Goal: Transaction & Acquisition: Book appointment/travel/reservation

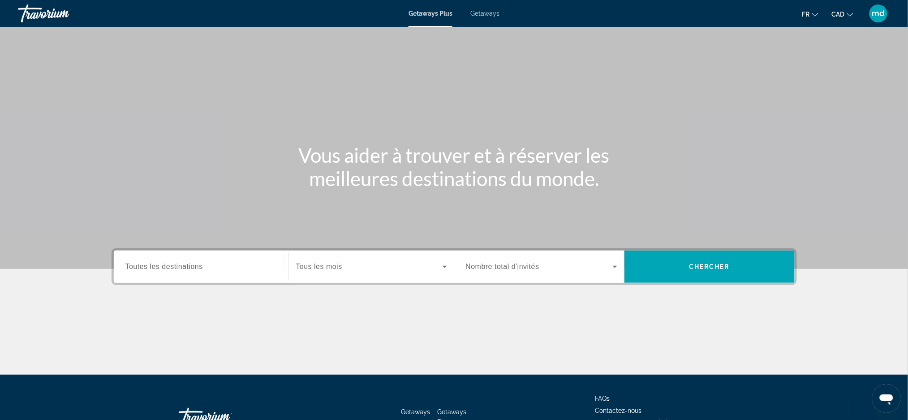
click at [179, 264] on span "Toutes les destinations" at bounding box center [164, 267] width 78 height 8
click at [179, 264] on input "Destination Toutes les destinations" at bounding box center [200, 267] width 151 height 11
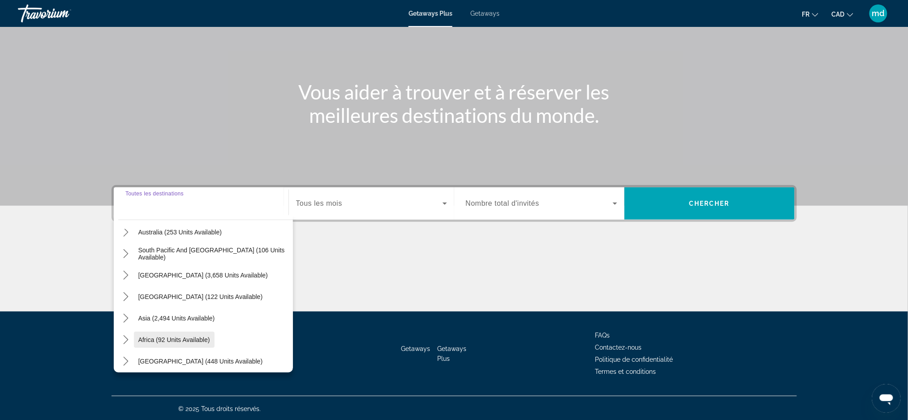
scroll to position [145, 0]
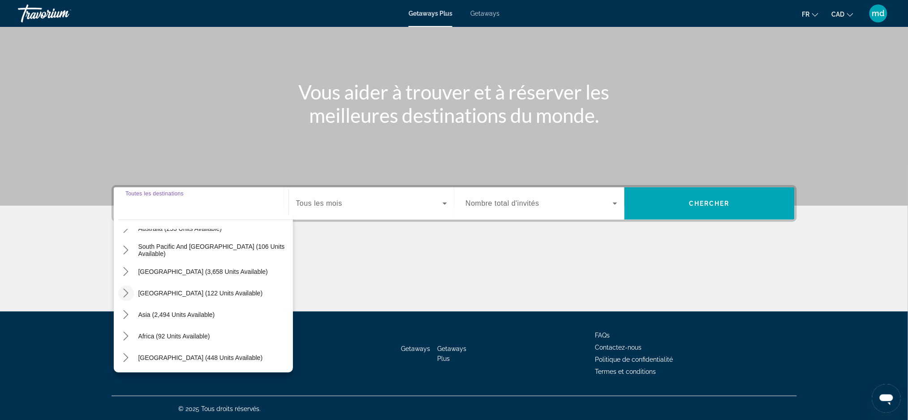
click at [126, 291] on icon "Toggle Central America (122 units available) submenu" at bounding box center [125, 293] width 9 height 9
click at [131, 319] on mat-icon "Toggle Asia (2,494 units available) submenu" at bounding box center [126, 315] width 16 height 16
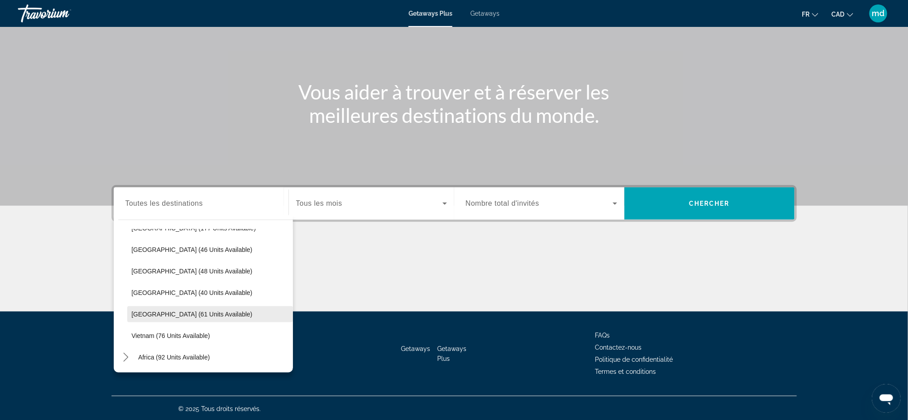
scroll to position [424, 0]
click at [121, 334] on icon "Toggle Africa (92 units available) submenu" at bounding box center [125, 336] width 9 height 9
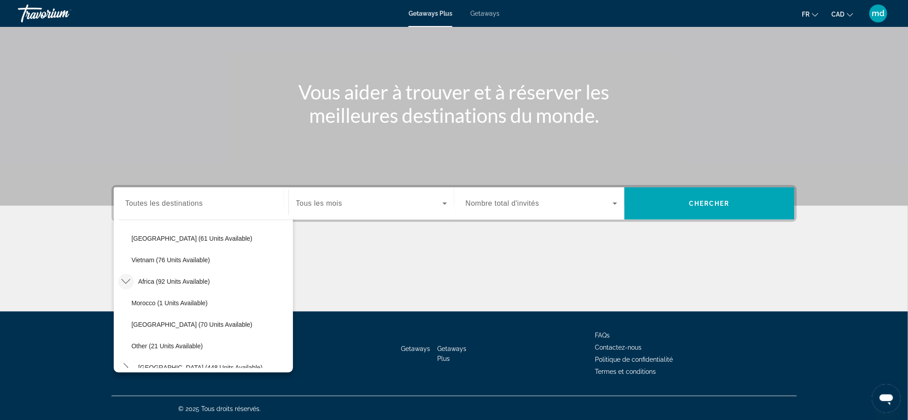
scroll to position [489, 0]
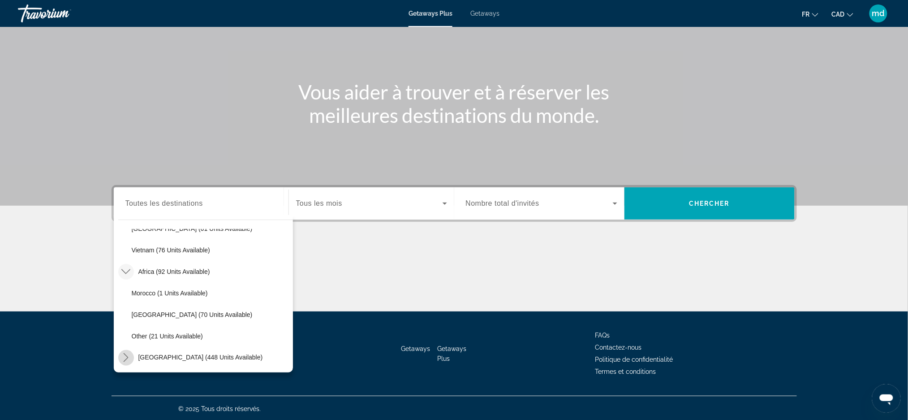
click at [125, 357] on icon "Toggle Middle East (448 units available) submenu" at bounding box center [125, 357] width 9 height 9
click at [148, 254] on span "Select destination: South Africa (70 units available)" at bounding box center [210, 250] width 166 height 22
type input "**********"
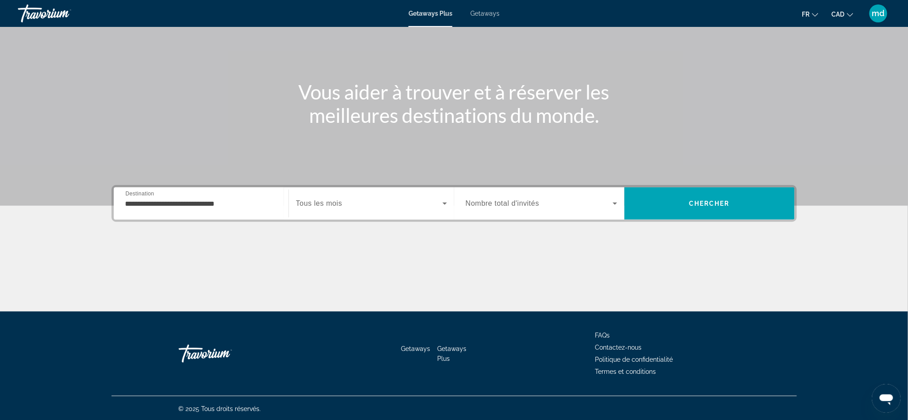
click at [339, 200] on span "Tous les mois" at bounding box center [319, 203] width 46 height 8
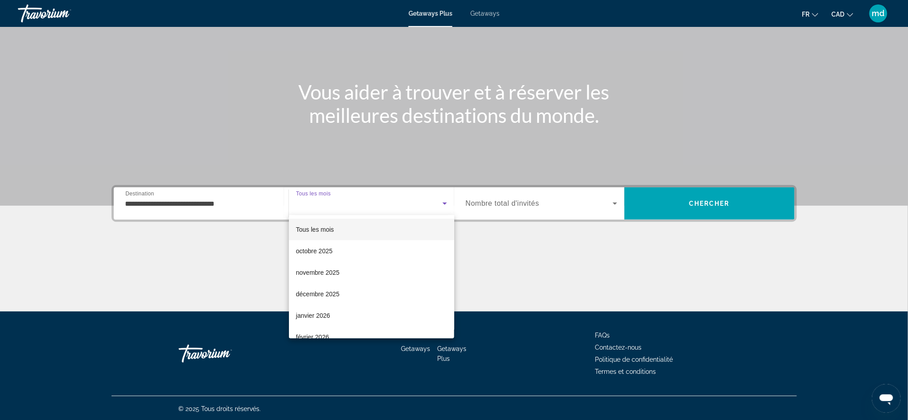
click at [178, 211] on div at bounding box center [454, 210] width 908 height 420
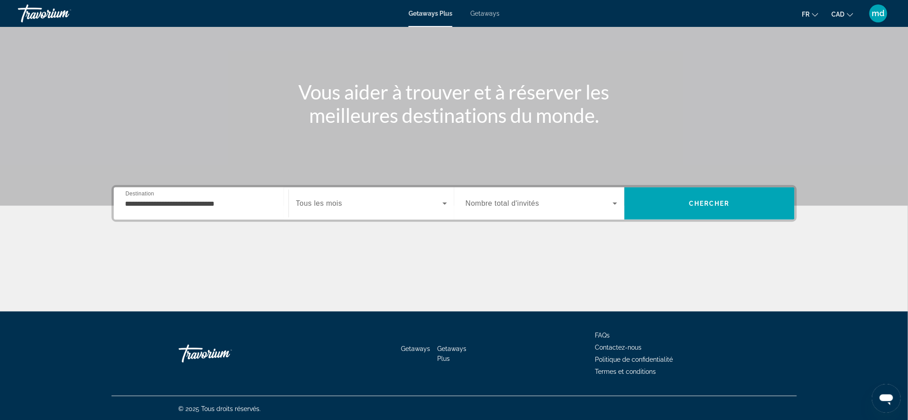
click at [169, 201] on input "**********" at bounding box center [200, 204] width 151 height 11
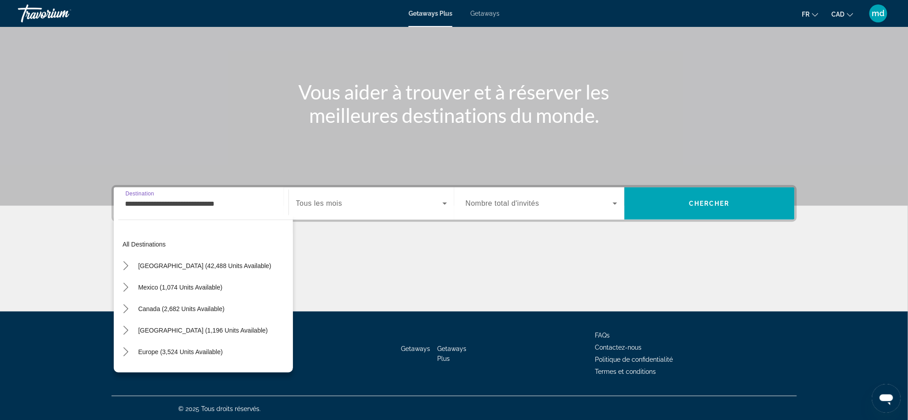
scroll to position [505, 0]
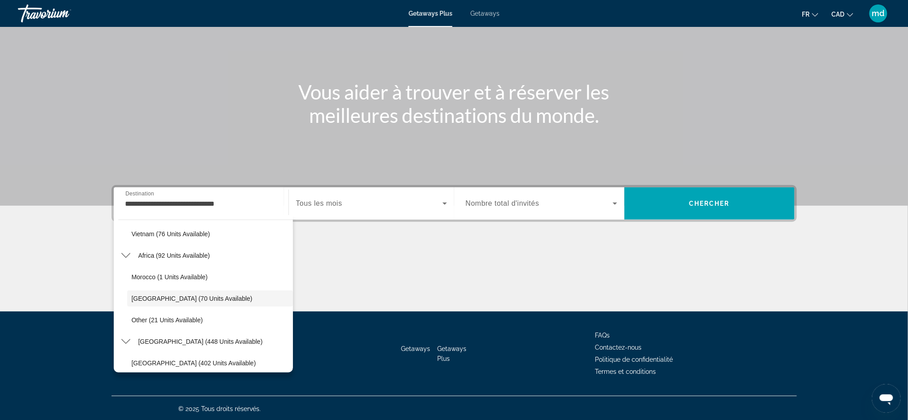
click at [343, 210] on div "Search widget" at bounding box center [371, 203] width 151 height 25
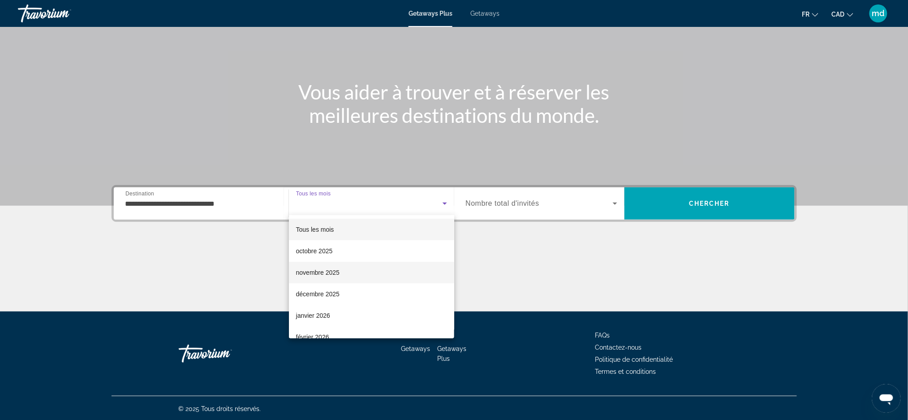
click at [341, 271] on mat-option "novembre 2025" at bounding box center [371, 273] width 165 height 22
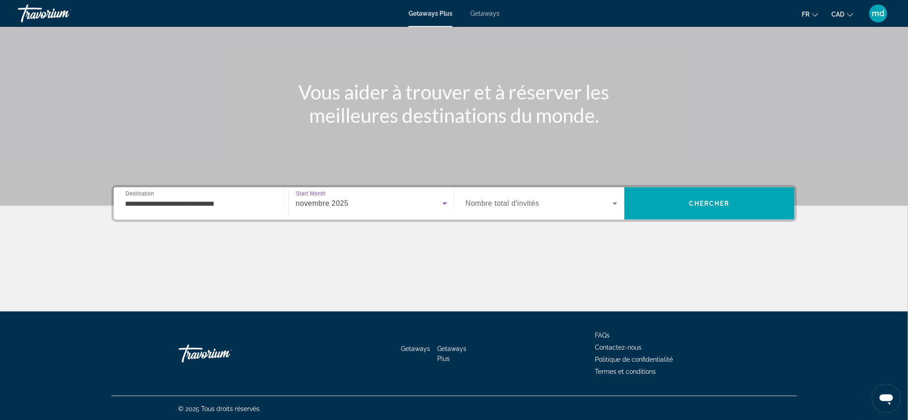
click at [523, 211] on div "Search widget" at bounding box center [541, 203] width 151 height 25
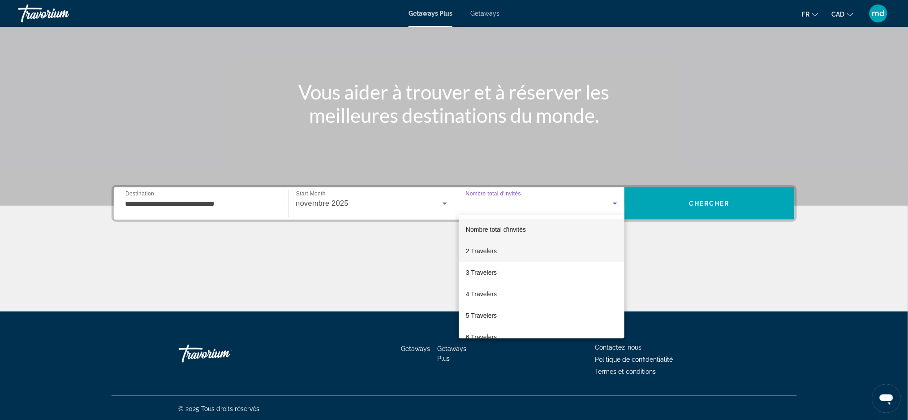
click at [505, 256] on mat-option "2 Travelers" at bounding box center [542, 251] width 166 height 22
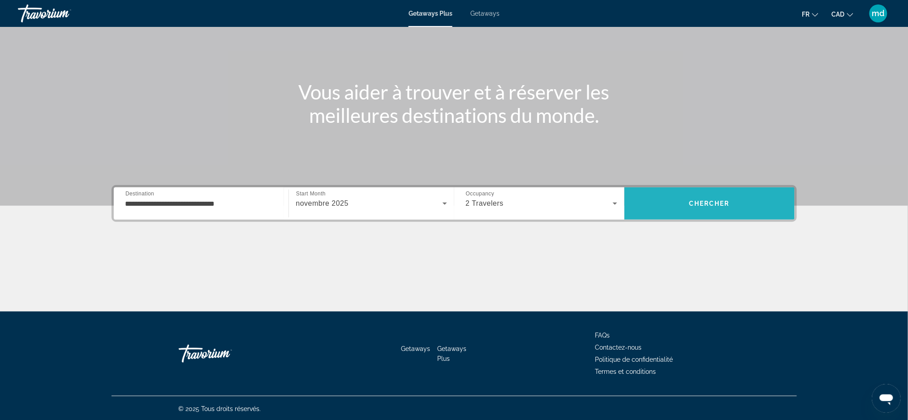
click at [723, 213] on span "Search" at bounding box center [710, 204] width 170 height 22
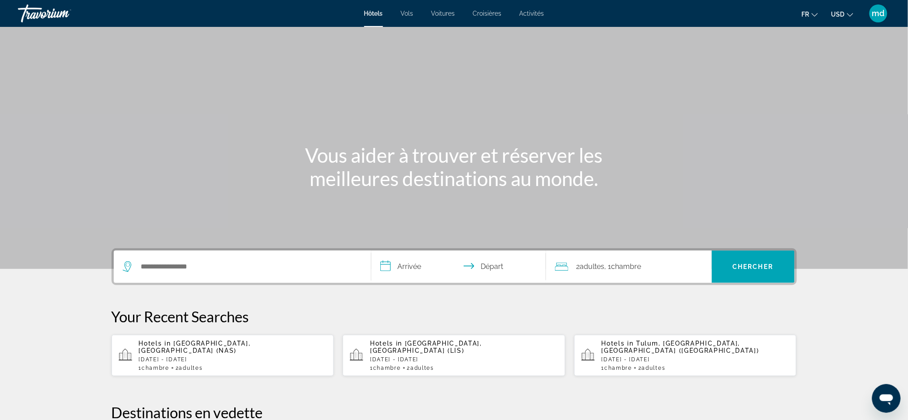
click at [858, 8] on ul "fr English Español Français Italiano Português русский USD USD ($) MXN (Mex$) C…" at bounding box center [834, 13] width 65 height 14
click at [849, 14] on icon "Change currency" at bounding box center [850, 15] width 6 height 4
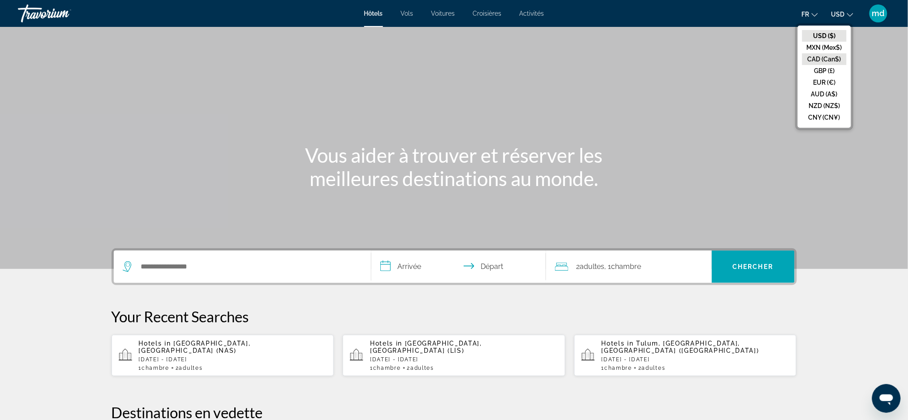
click at [839, 58] on button "CAD (Can$)" at bounding box center [825, 59] width 44 height 12
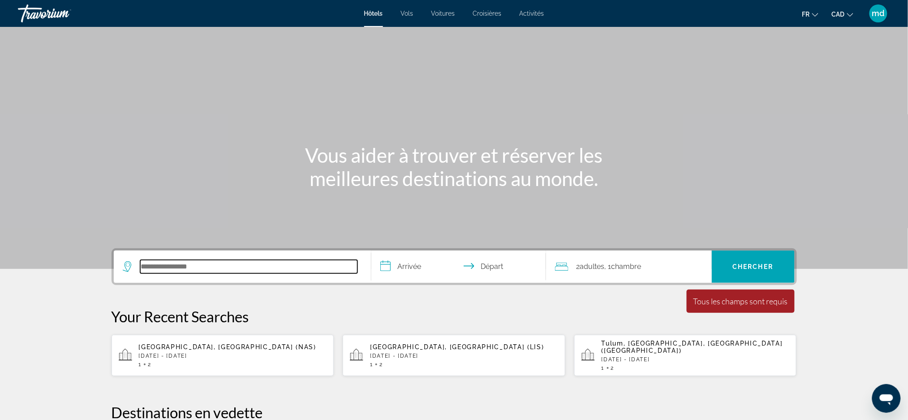
click at [194, 271] on input "Search hotel destination" at bounding box center [248, 266] width 217 height 13
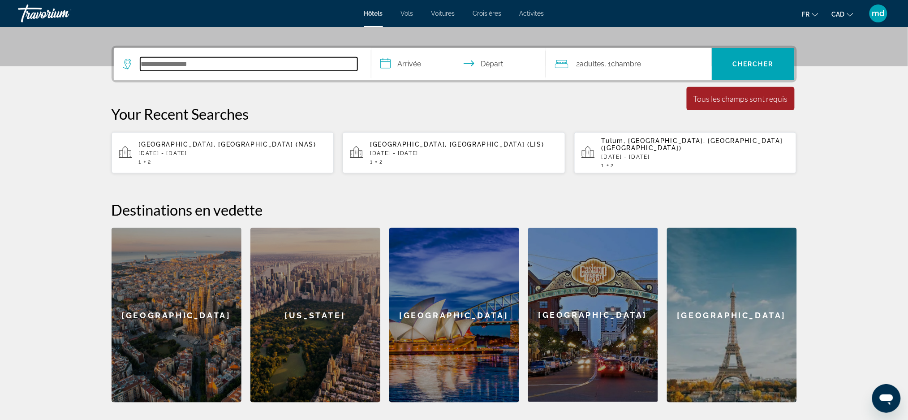
scroll to position [219, 0]
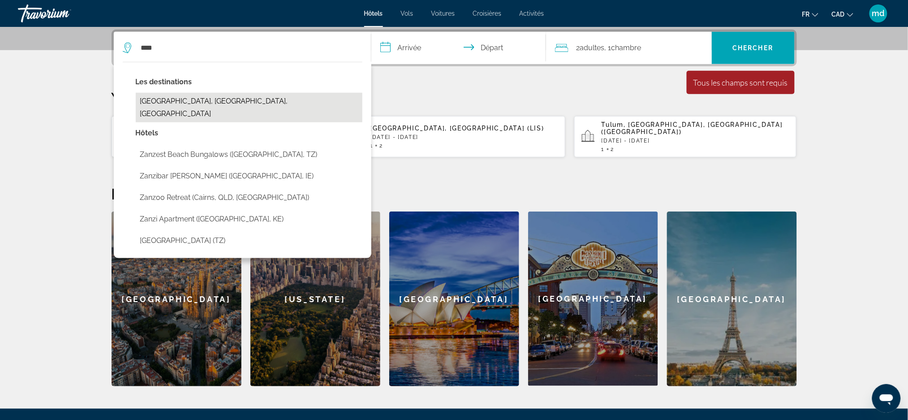
click at [204, 102] on button "Zanzibar Town, Zanzibar, Tanzania" at bounding box center [249, 108] width 227 height 30
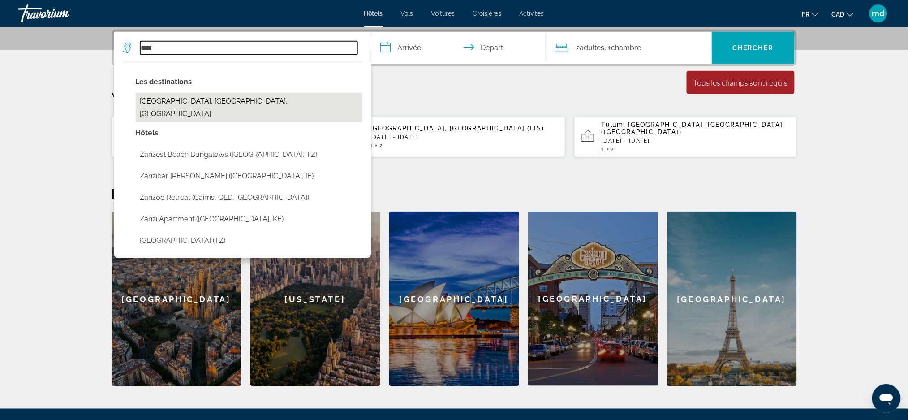
type input "**********"
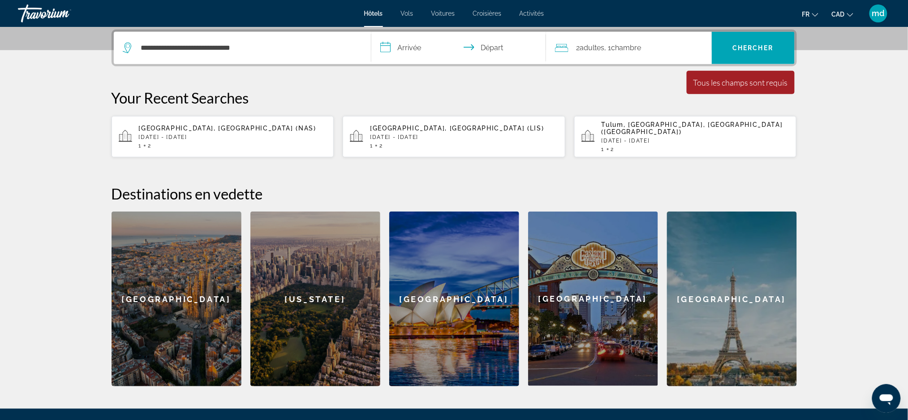
click at [416, 42] on input "**********" at bounding box center [460, 49] width 178 height 35
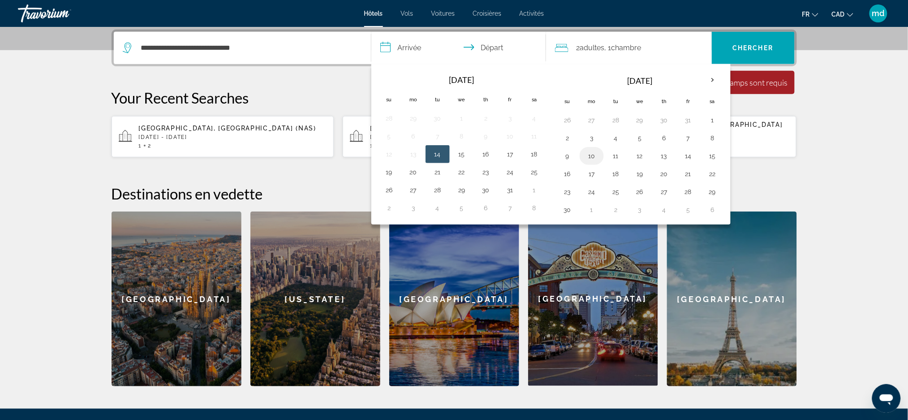
click at [592, 162] on button "10" at bounding box center [592, 156] width 14 height 13
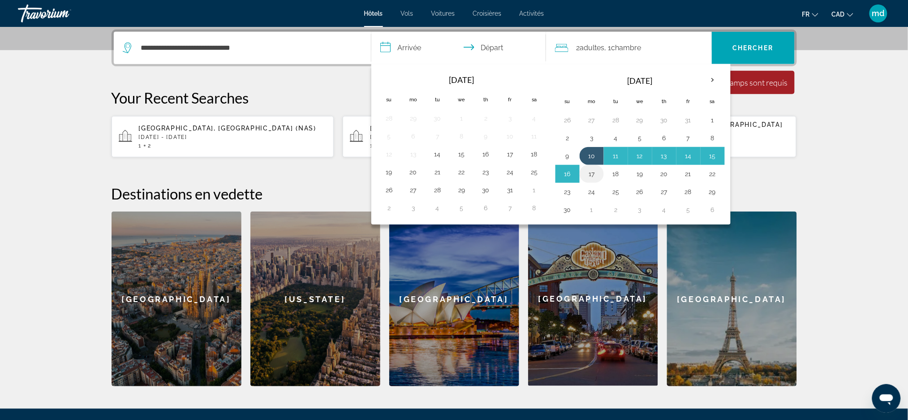
click at [590, 178] on button "17" at bounding box center [592, 174] width 14 height 13
type input "**********"
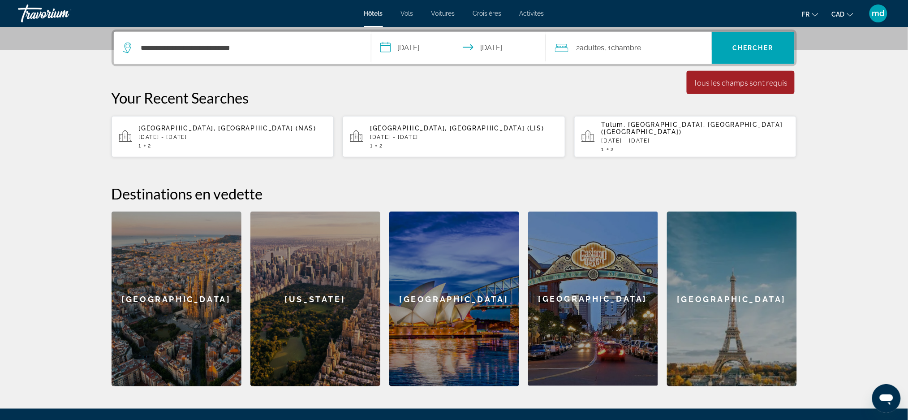
click at [749, 79] on div "Tous les champs sont requis" at bounding box center [741, 83] width 95 height 10
click at [742, 52] on span "Search" at bounding box center [753, 48] width 83 height 22
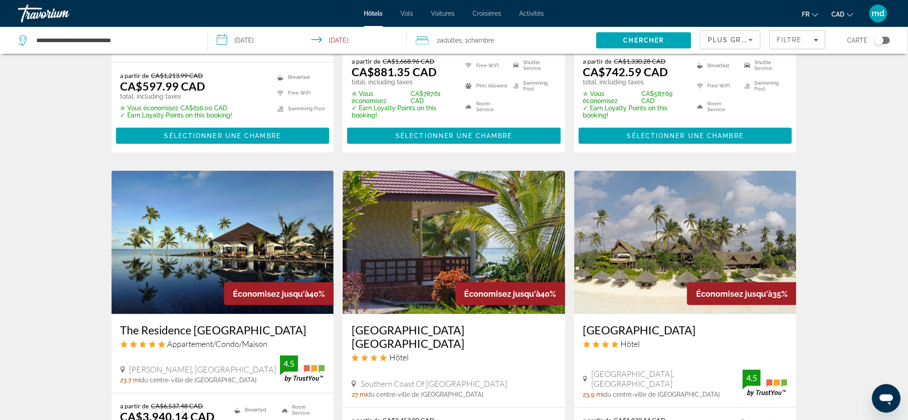
scroll to position [269, 0]
